Goal: Download file/media

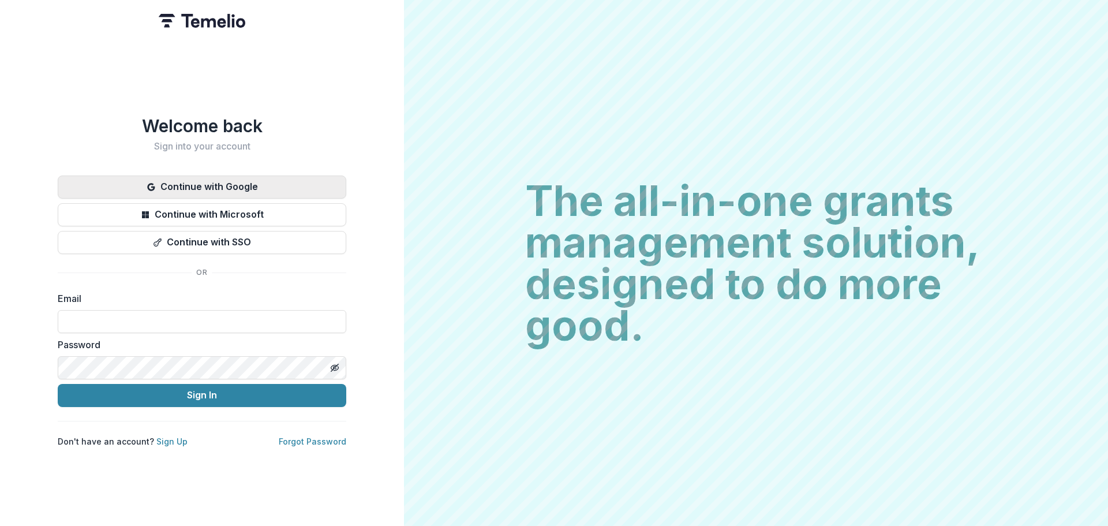
click at [252, 188] on button "Continue with Google" at bounding box center [202, 186] width 288 height 23
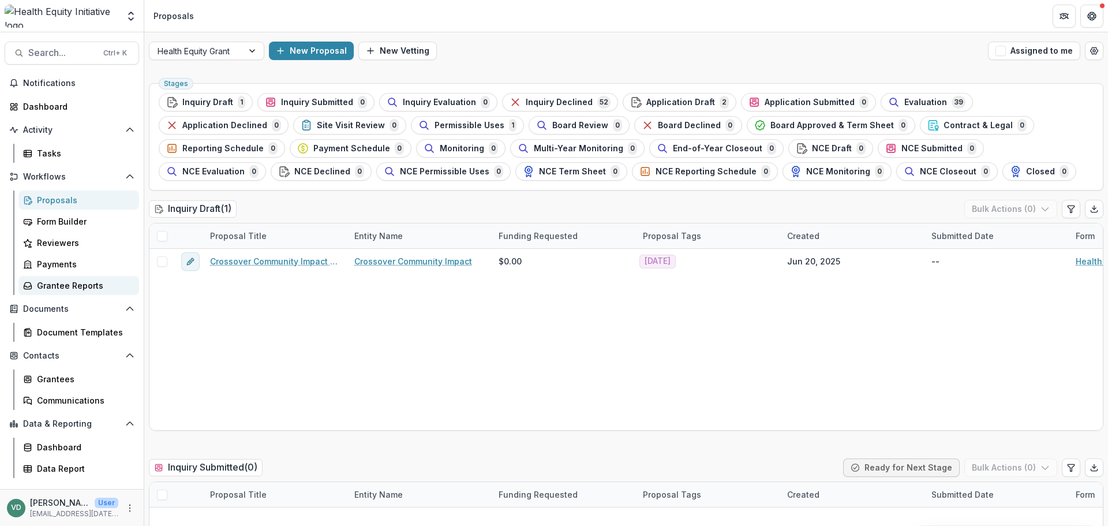
click at [62, 281] on div "Grantee Reports" at bounding box center [83, 285] width 93 height 12
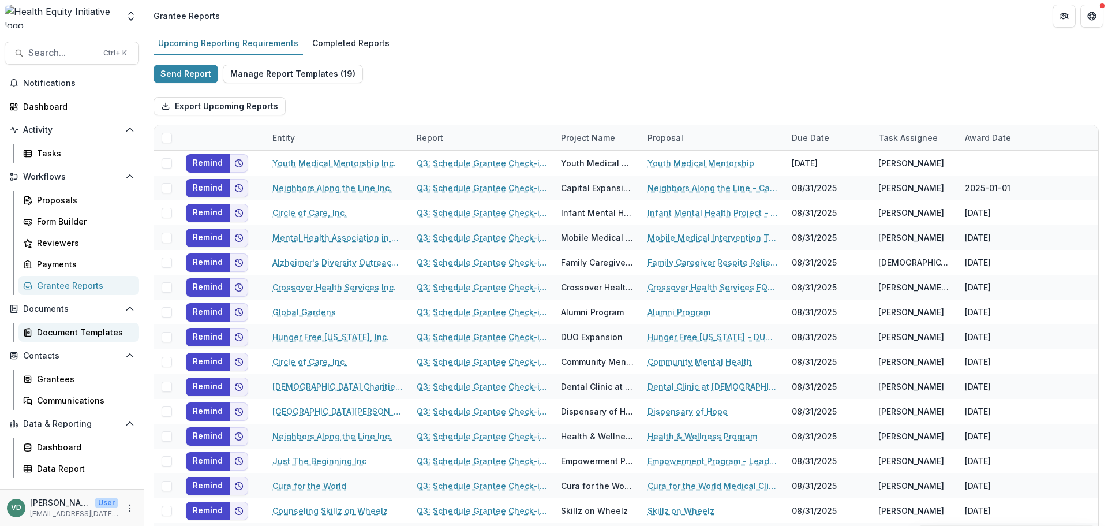
click at [81, 330] on div "Document Templates" at bounding box center [83, 332] width 93 height 12
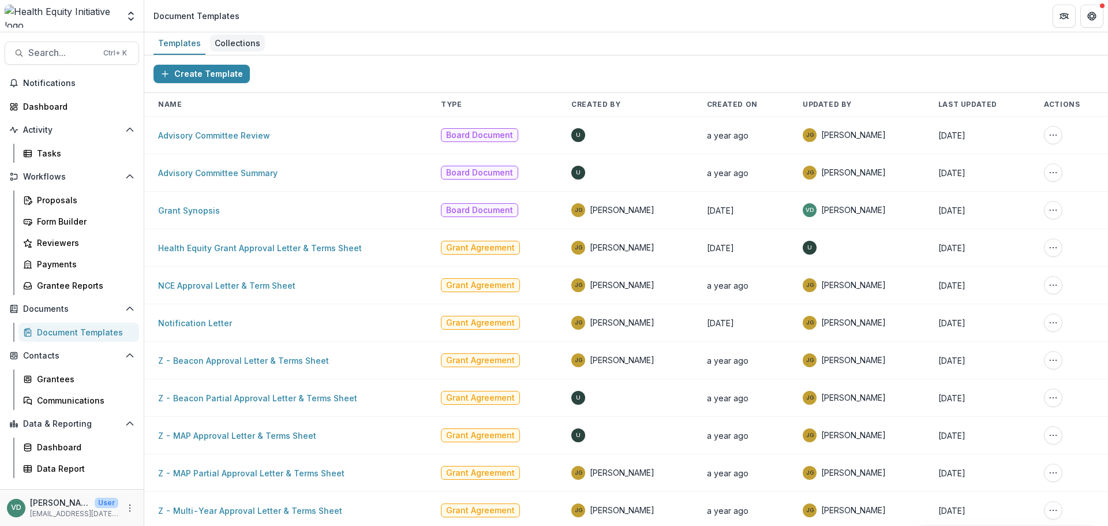
click at [240, 45] on div "Collections" at bounding box center [237, 43] width 55 height 17
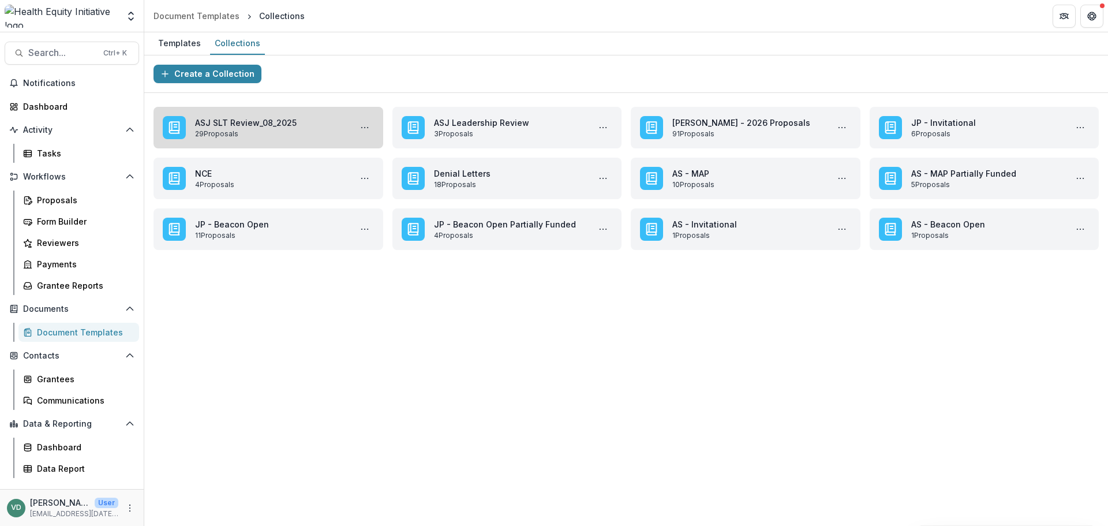
click at [272, 125] on link "ASJ SLT Review_08_2025" at bounding box center [270, 123] width 151 height 12
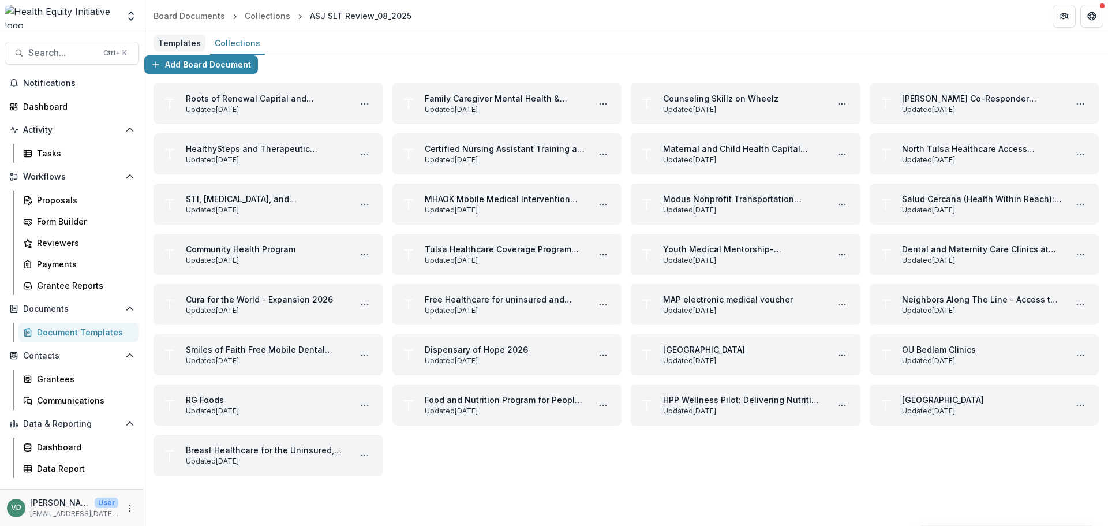
click at [172, 48] on div "Templates" at bounding box center [179, 43] width 52 height 17
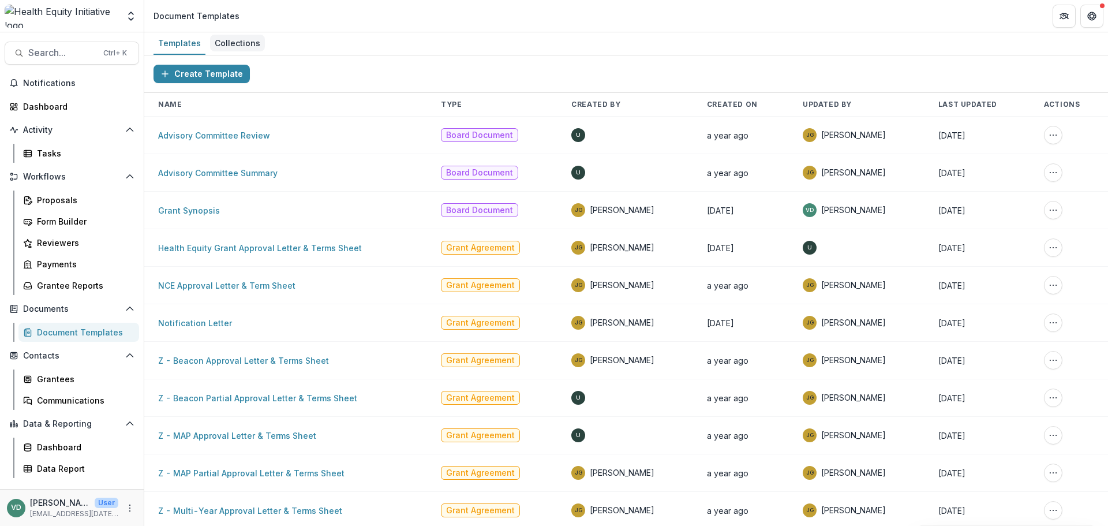
click at [242, 43] on div "Collections" at bounding box center [237, 43] width 55 height 17
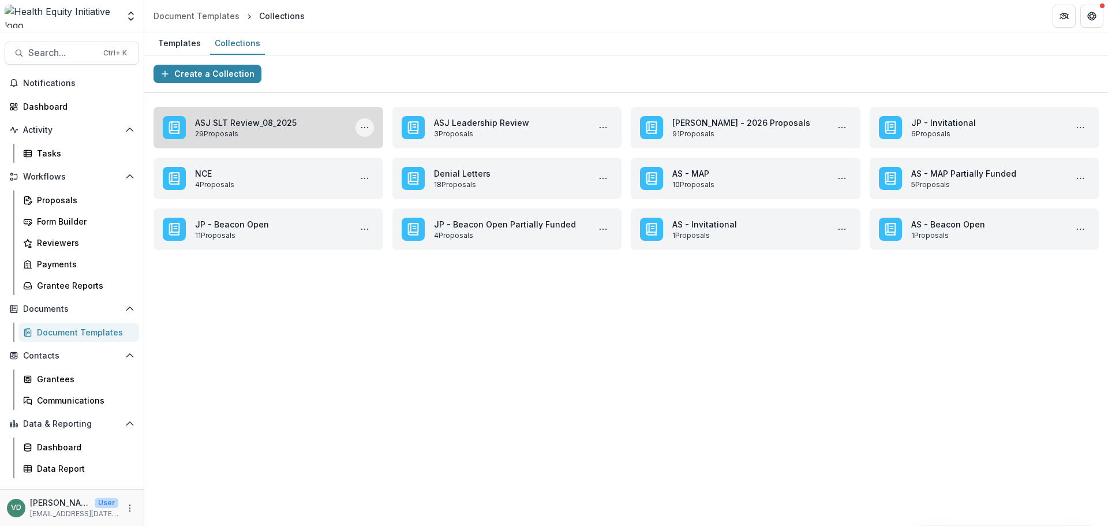
click at [368, 127] on icon "More ASJ SLT Review_08_2025 Actions" at bounding box center [364, 127] width 9 height 9
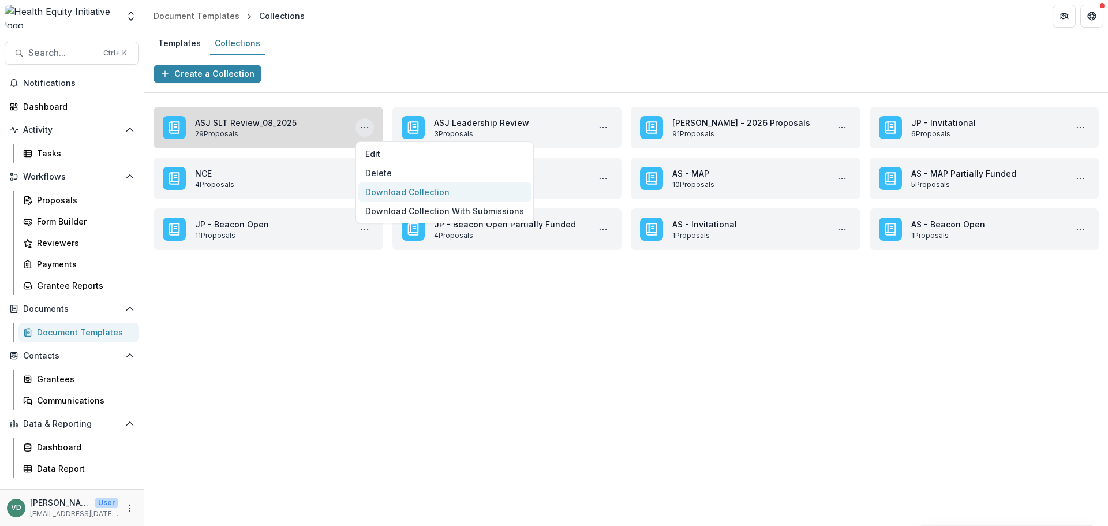
click at [401, 196] on button "Download Collection" at bounding box center [444, 191] width 173 height 19
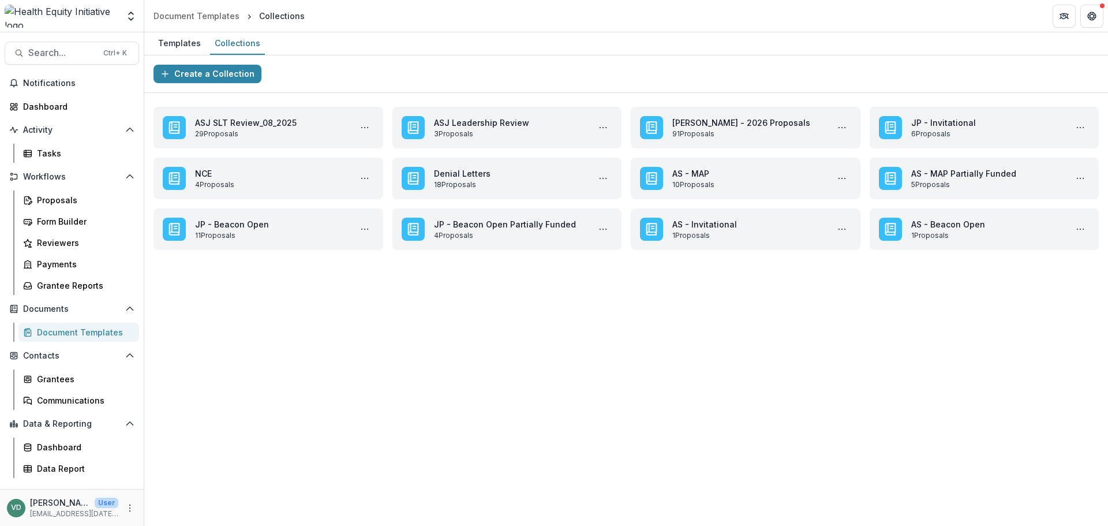
click at [879, 426] on div "**********" at bounding box center [626, 290] width 964 height 470
